Goal: Find specific page/section: Find specific page/section

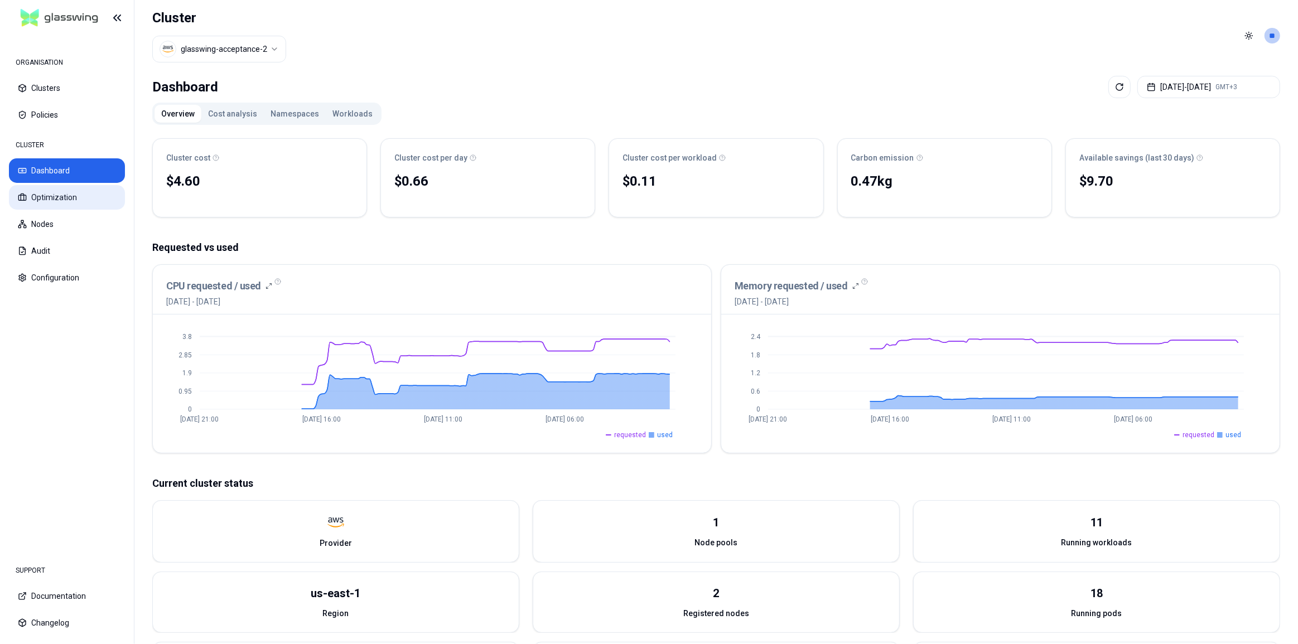
click at [43, 195] on button "Optimization" at bounding box center [67, 197] width 116 height 25
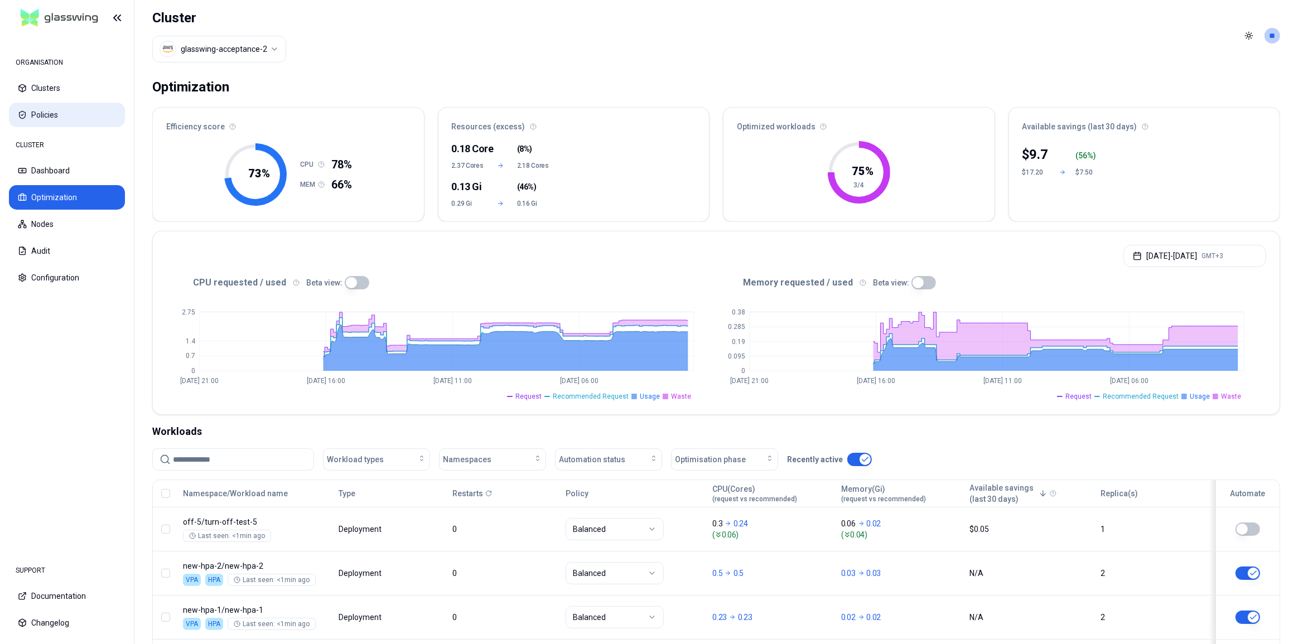
click at [55, 114] on button "Policies" at bounding box center [67, 115] width 116 height 25
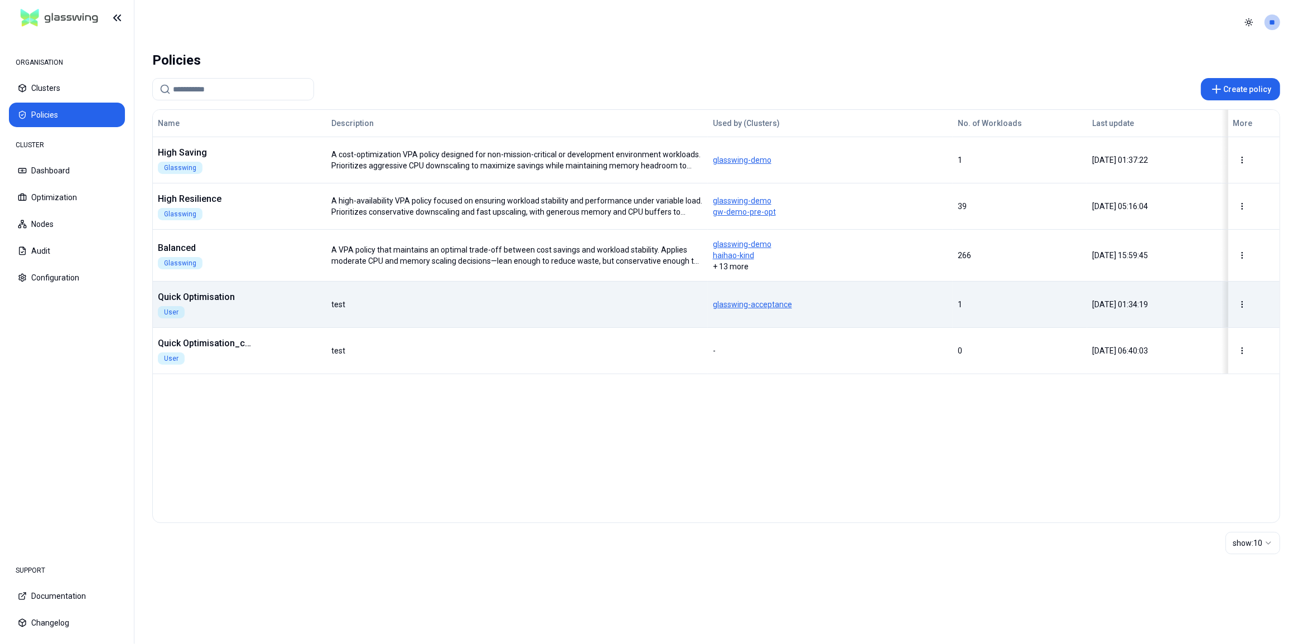
click at [263, 305] on div "Quick Optimisation User" at bounding box center [239, 305] width 172 height 28
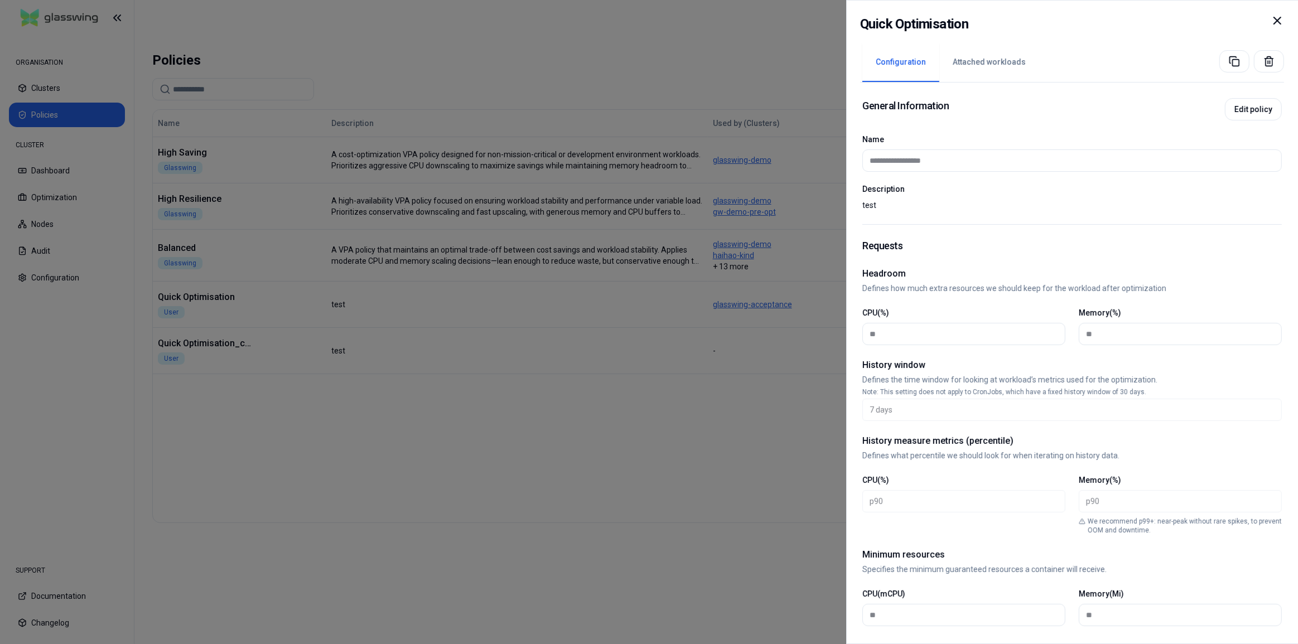
click at [1286, 25] on div "**********" at bounding box center [1072, 322] width 452 height 644
click at [1281, 23] on icon at bounding box center [1277, 20] width 7 height 7
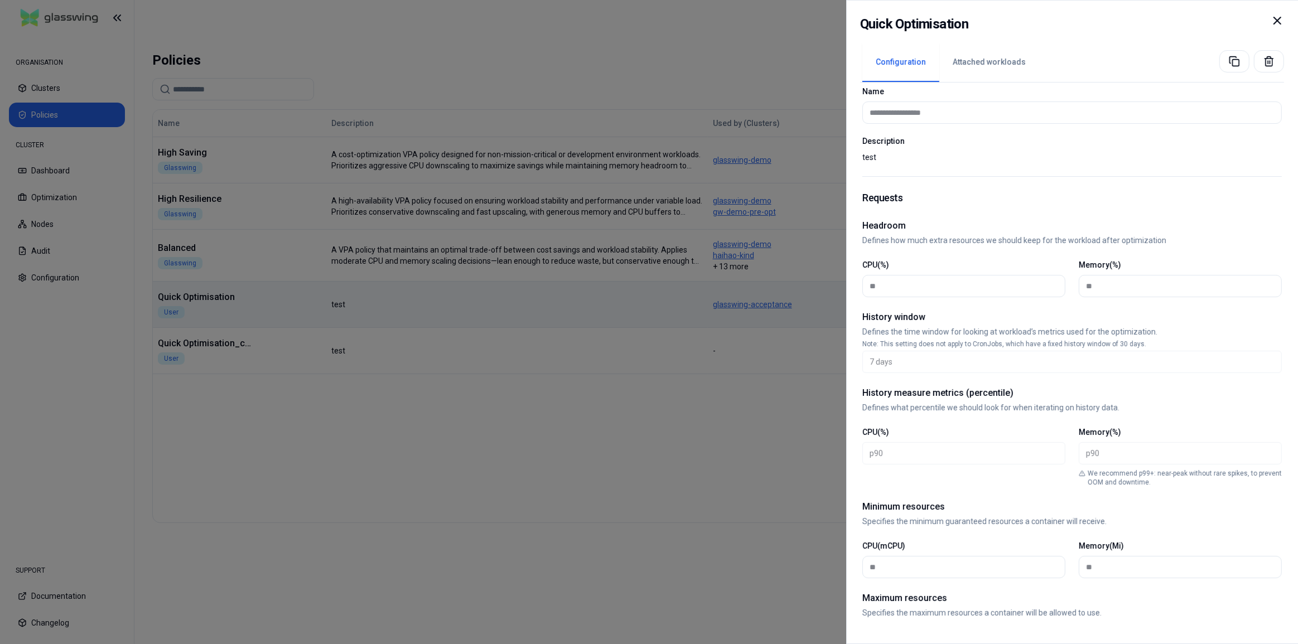
scroll to position [152, 0]
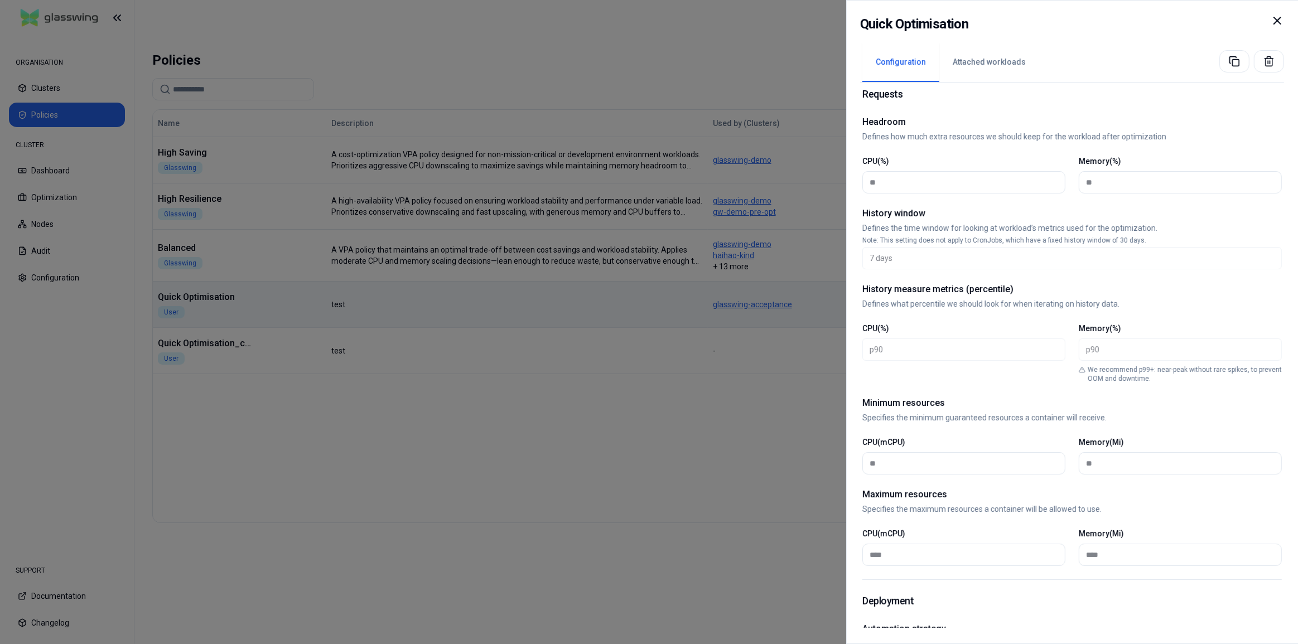
click at [1277, 21] on icon at bounding box center [1277, 20] width 13 height 13
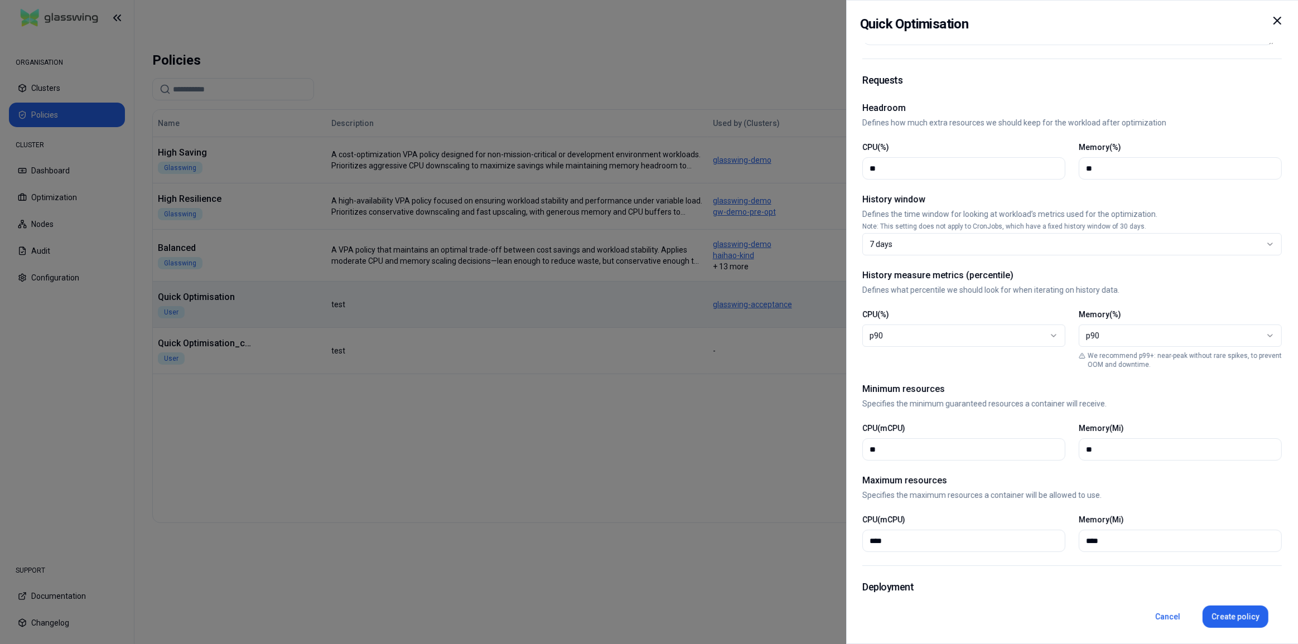
scroll to position [180, 0]
